Goal: Complete application form

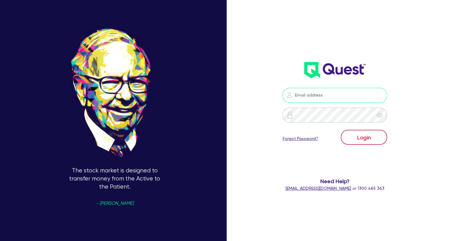
type input "[EMAIL_ADDRESS][DOMAIN_NAME]"
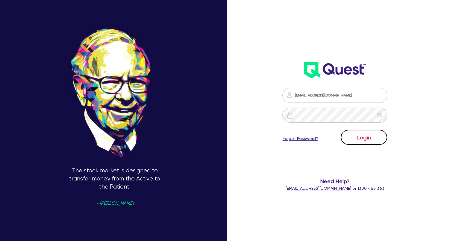
click at [366, 144] on button "Login" at bounding box center [364, 137] width 46 height 15
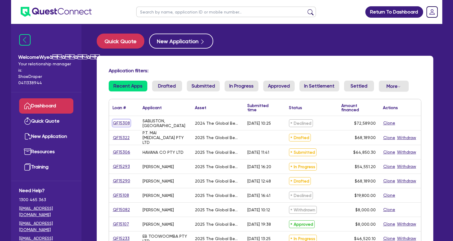
click at [116, 124] on link "QF15308" at bounding box center [122, 123] width 18 height 7
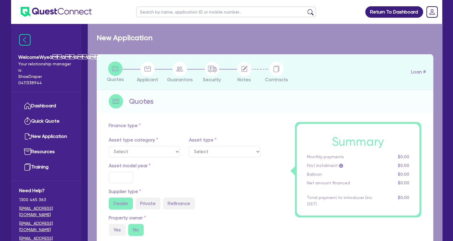
select select "TERTIARY_ASSETS"
type input "2024"
type input "72,589"
type input "4"
type input "2,903.56"
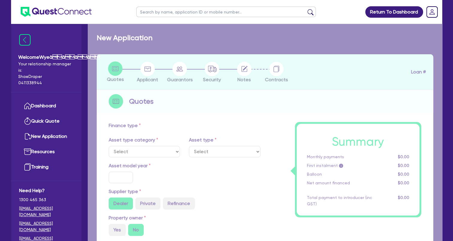
type input "17.95"
select select "BEAUTY_EQUIPMENT"
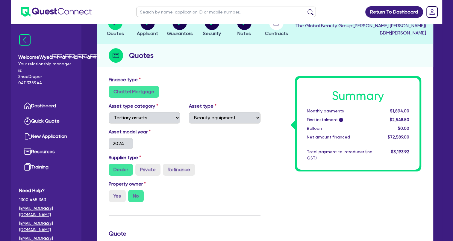
scroll to position [30, 0]
